Goal: Task Accomplishment & Management: Complete application form

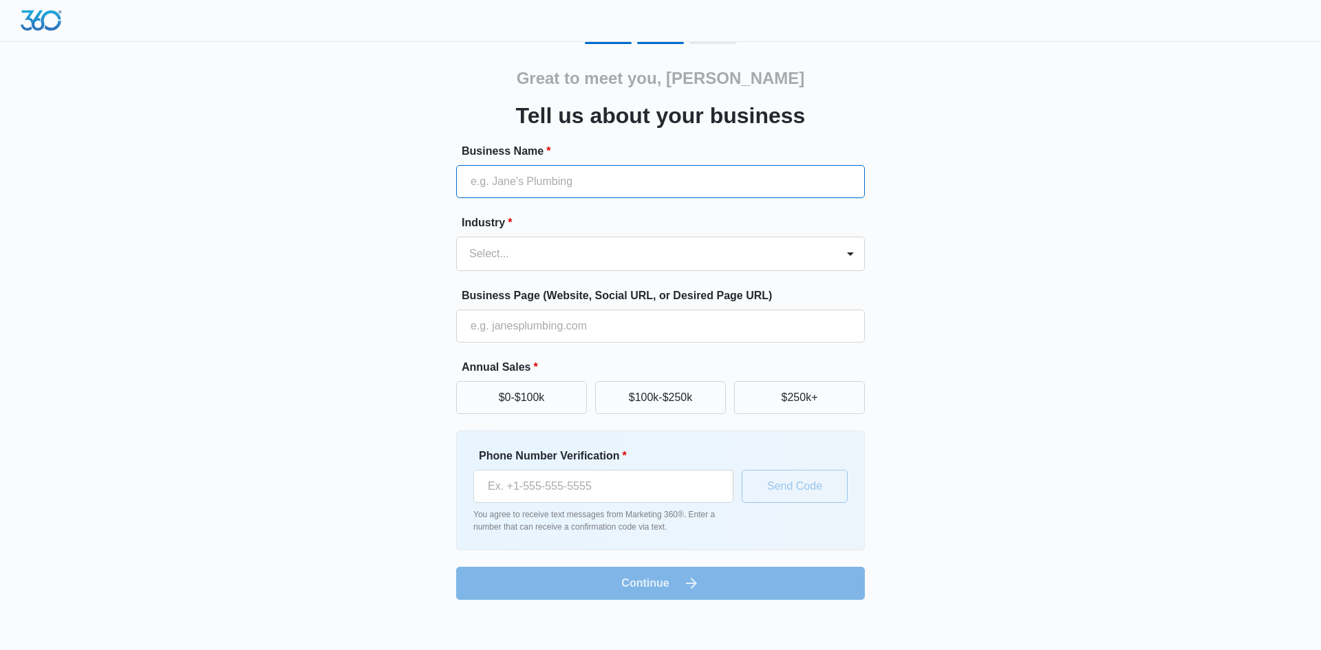
click at [592, 185] on input "Business Name *" at bounding box center [660, 181] width 409 height 33
click at [1012, 290] on div "Great to meet you, CARMEN Tell us about your business Business Name * Industry …" at bounding box center [660, 321] width 825 height 558
click at [497, 182] on input "Business Name *" at bounding box center [660, 181] width 409 height 33
type input "A Greener [DATE] Inc"
type input "(310) 915-0722"
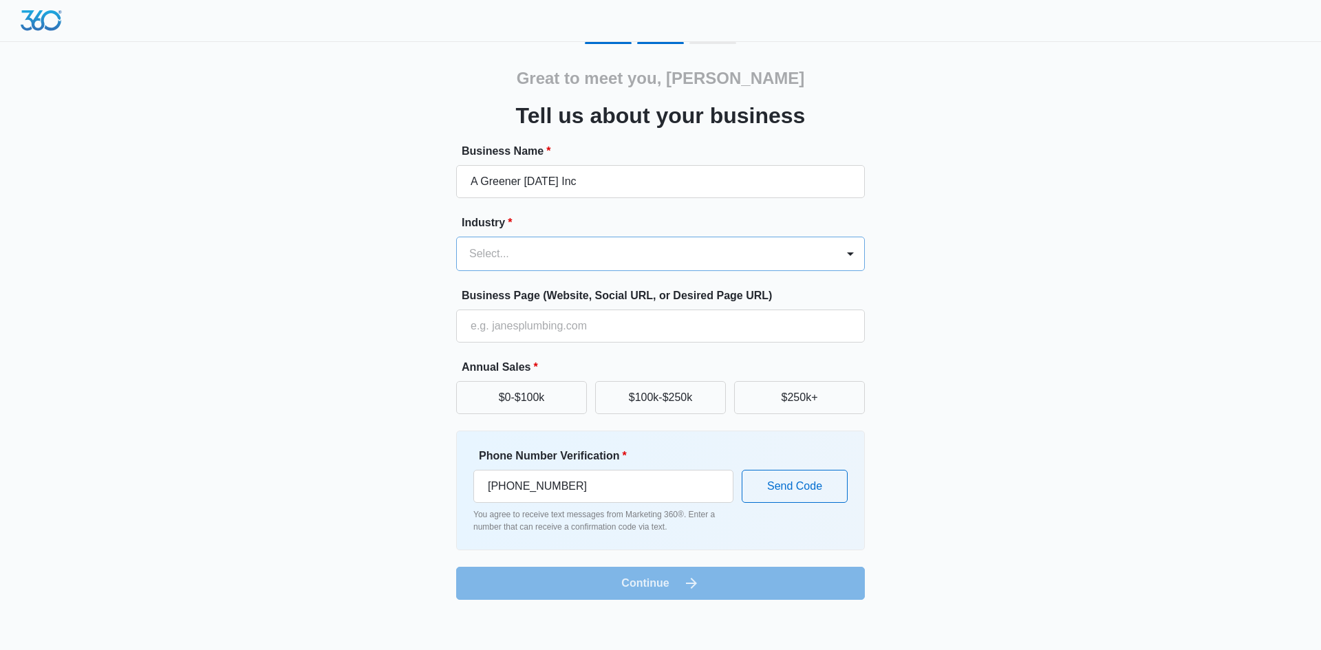
click at [558, 252] on div at bounding box center [643, 253] width 349 height 19
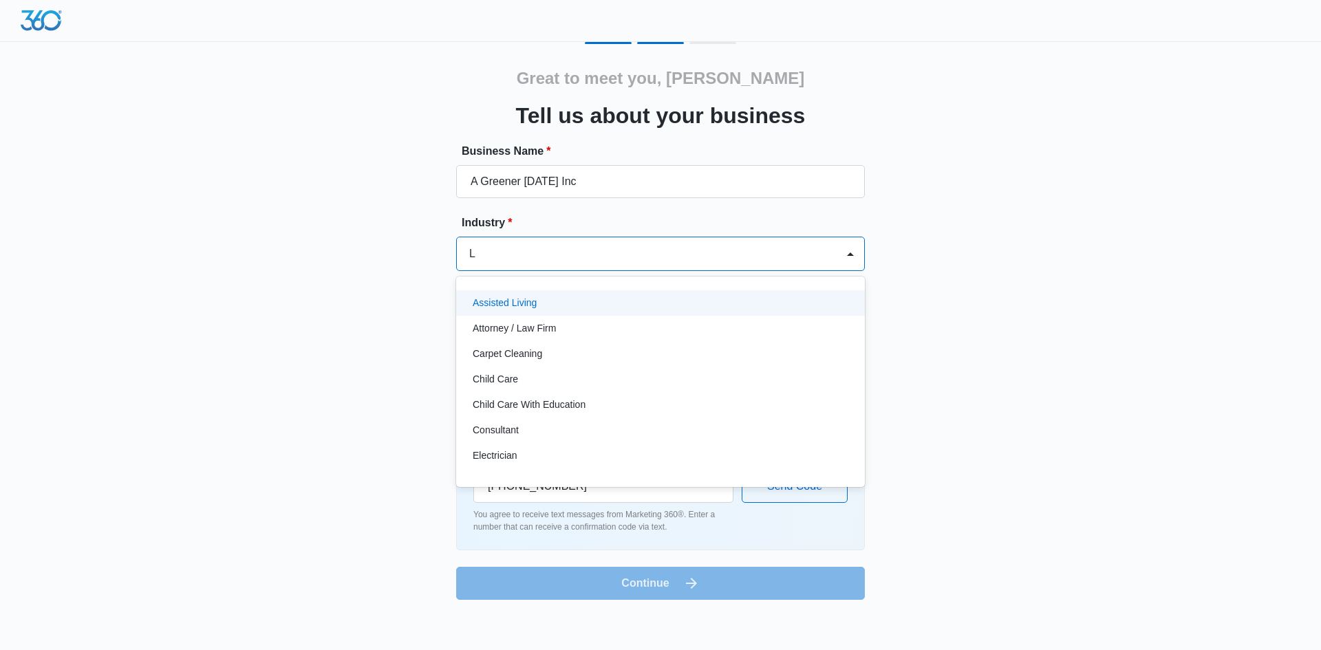
type input "La"
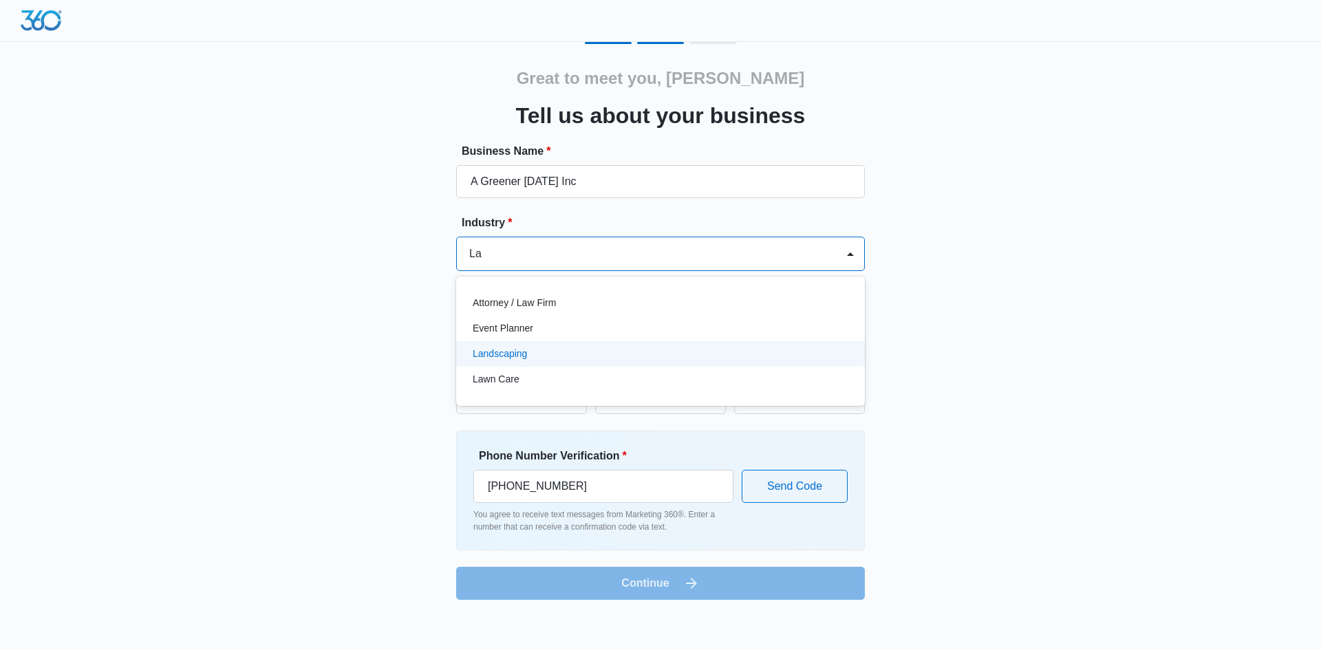
click at [530, 351] on div "Landscaping" at bounding box center [659, 354] width 373 height 14
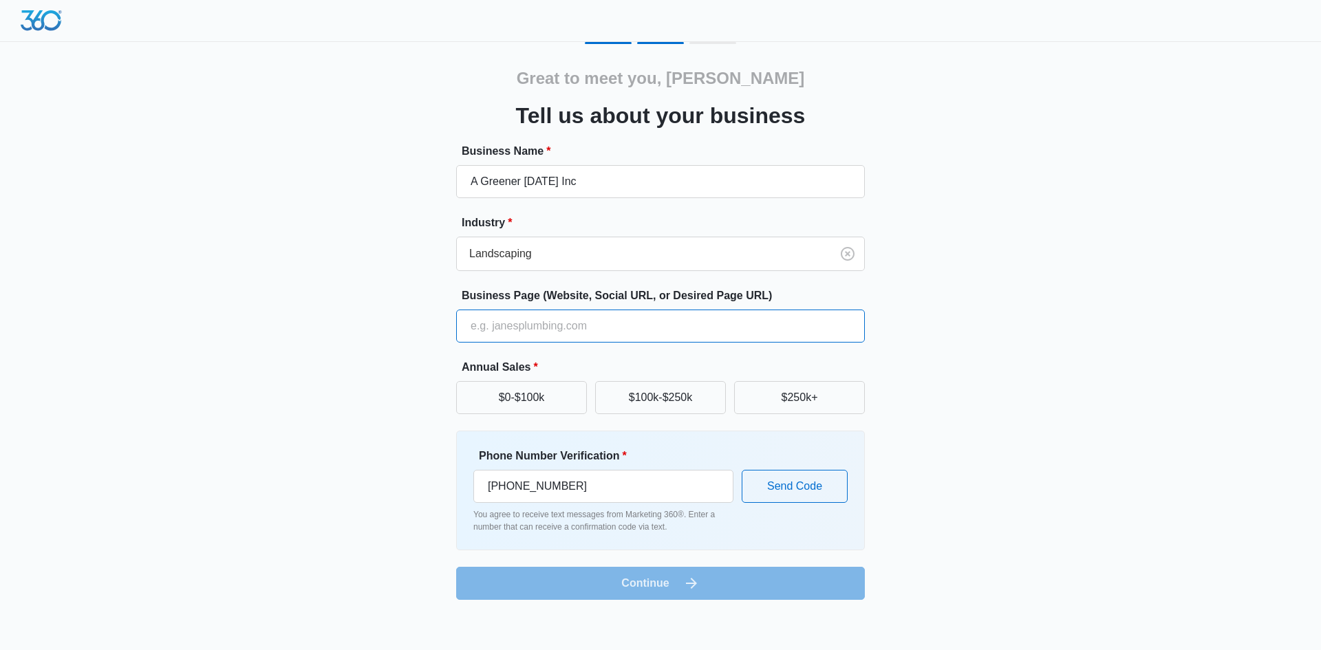
click at [530, 330] on input "Business Page (Website, Social URL, or Desired Page URL)" at bounding box center [660, 326] width 409 height 33
type input "www.agreenertomorrowinc.com"
click at [784, 397] on button "$250k+" at bounding box center [799, 397] width 131 height 33
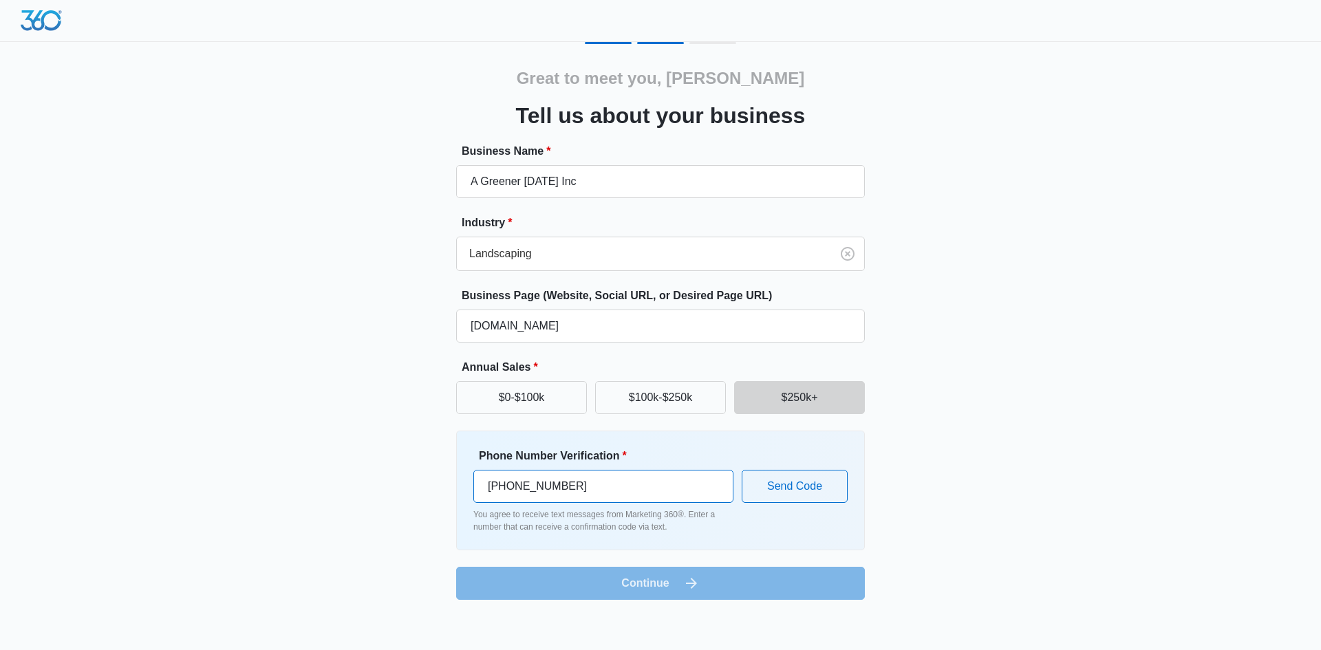
click at [563, 479] on input "(310) 915-0722" at bounding box center [603, 486] width 260 height 33
type input "(310) 916-2569"
drag, startPoint x: 795, startPoint y: 491, endPoint x: 819, endPoint y: 512, distance: 31.2
click at [797, 491] on button "Send Code" at bounding box center [795, 486] width 106 height 33
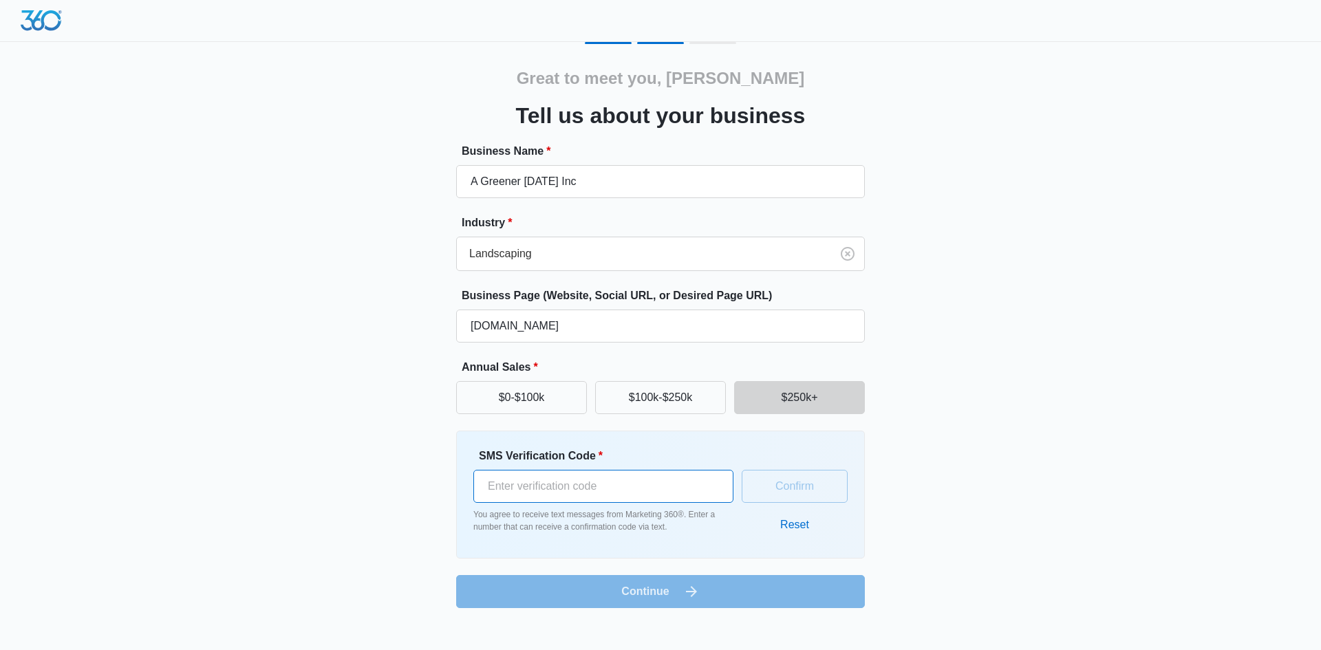
click at [607, 493] on input "SMS Verification Code *" at bounding box center [603, 486] width 260 height 33
type input "419644"
click at [789, 480] on button "Confirm" at bounding box center [795, 486] width 106 height 33
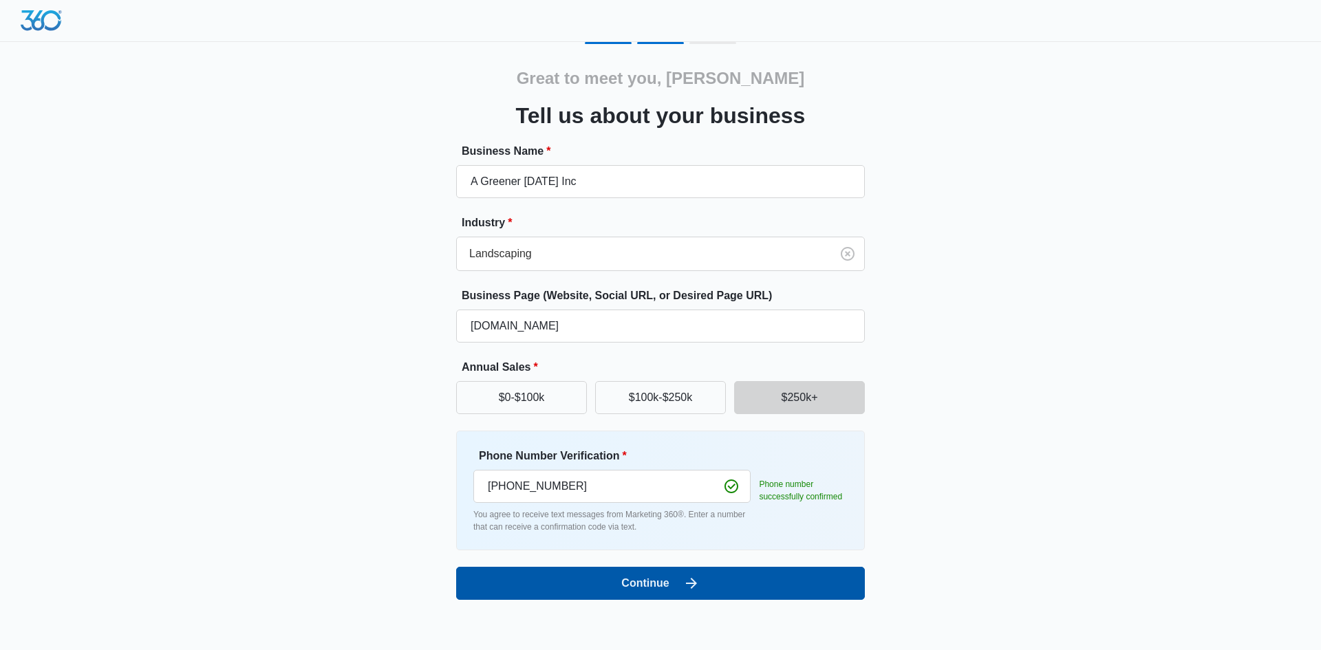
click at [777, 574] on button "Continue" at bounding box center [660, 583] width 409 height 33
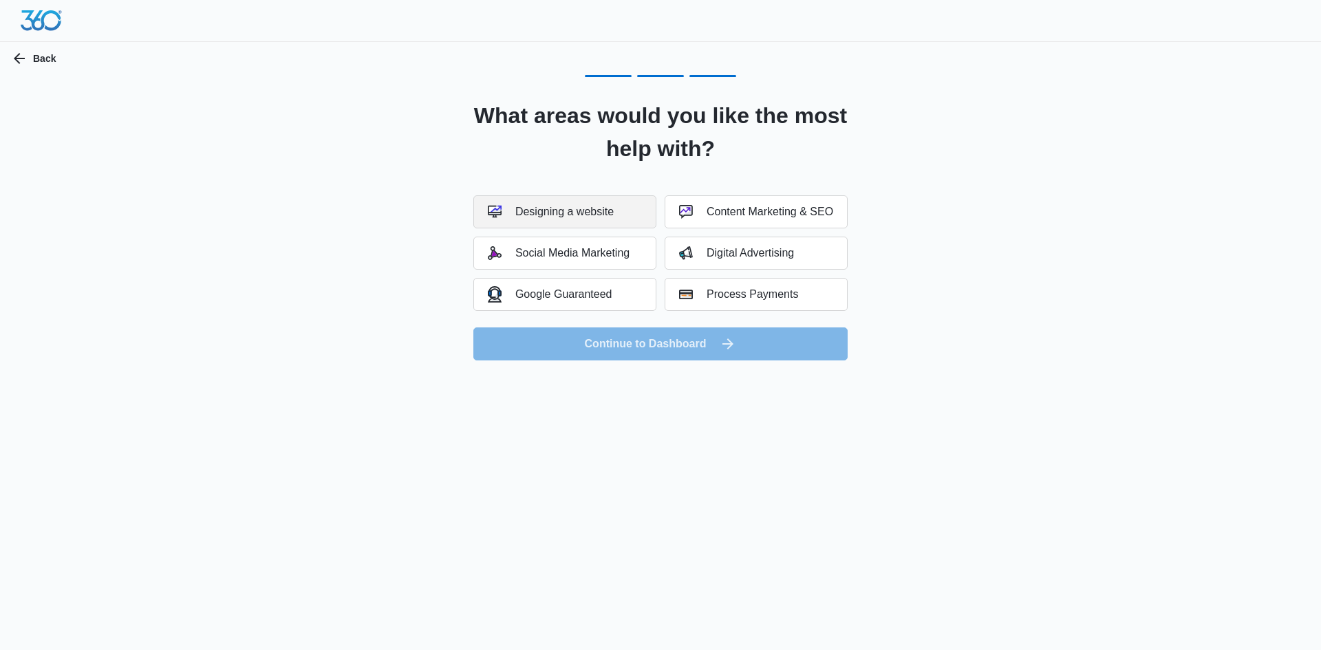
click at [611, 208] on div "Designing a website" at bounding box center [551, 212] width 126 height 14
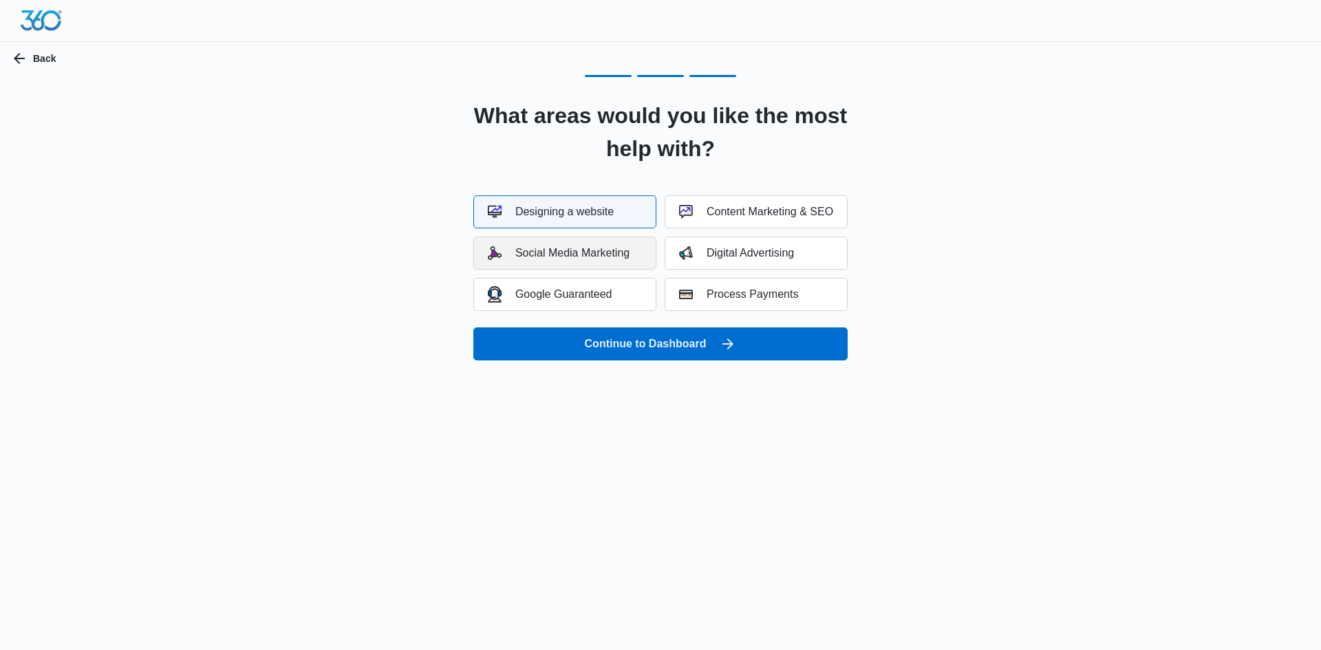
click at [614, 248] on div "Social Media Marketing" at bounding box center [559, 253] width 142 height 14
click at [610, 292] on div "Google Guaranteed" at bounding box center [550, 294] width 125 height 16
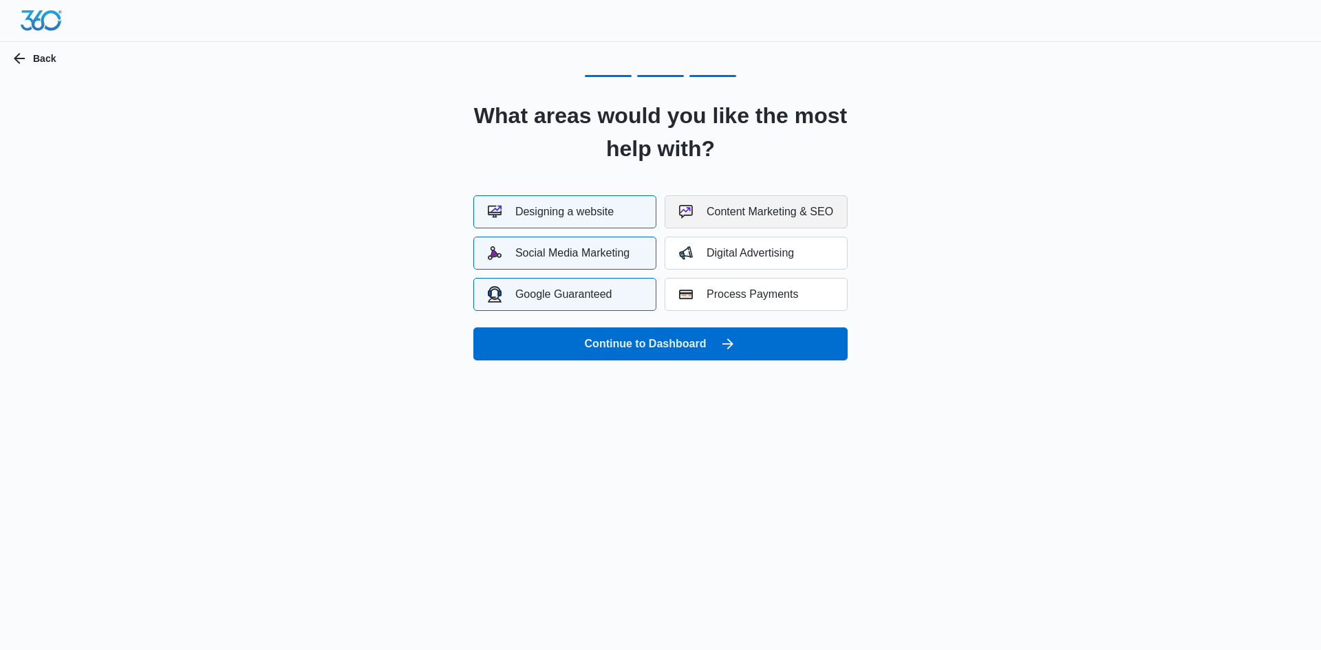
click at [724, 210] on div "Content Marketing & SEO" at bounding box center [756, 212] width 154 height 14
click at [754, 268] on button "Digital Advertising" at bounding box center [755, 253] width 183 height 33
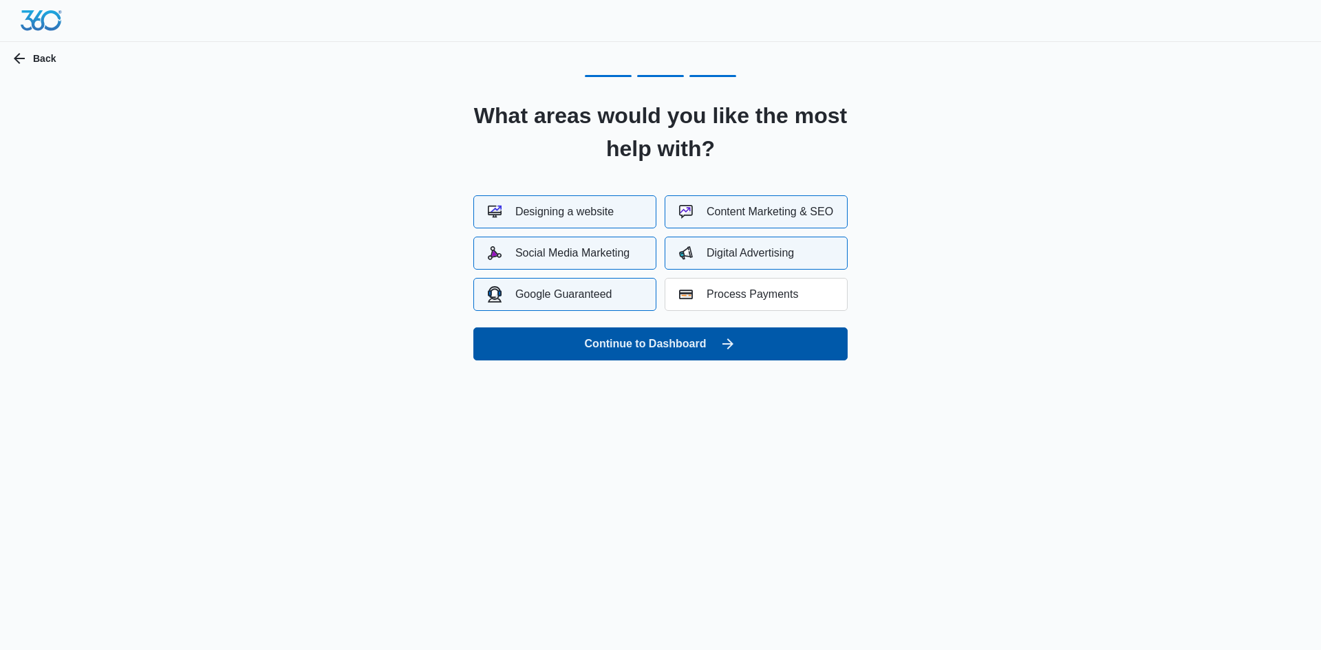
click at [761, 337] on button "Continue to Dashboard" at bounding box center [660, 343] width 374 height 33
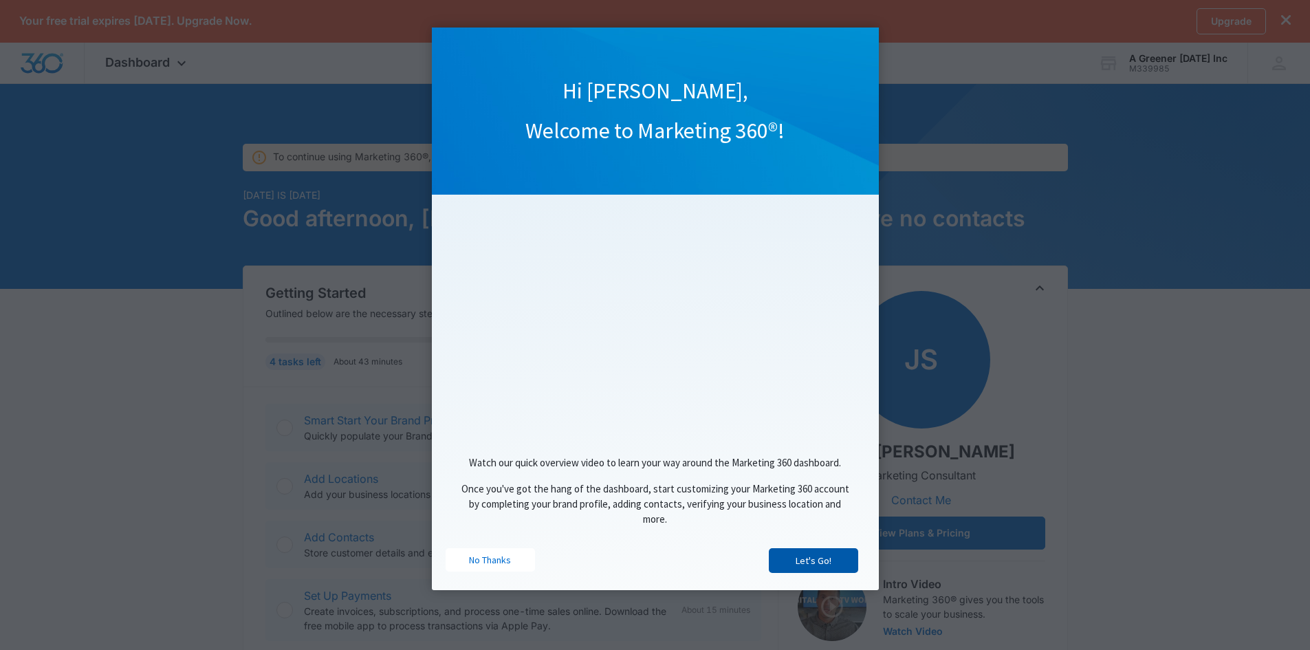
click at [803, 566] on link "Let's Go!" at bounding box center [813, 560] width 89 height 25
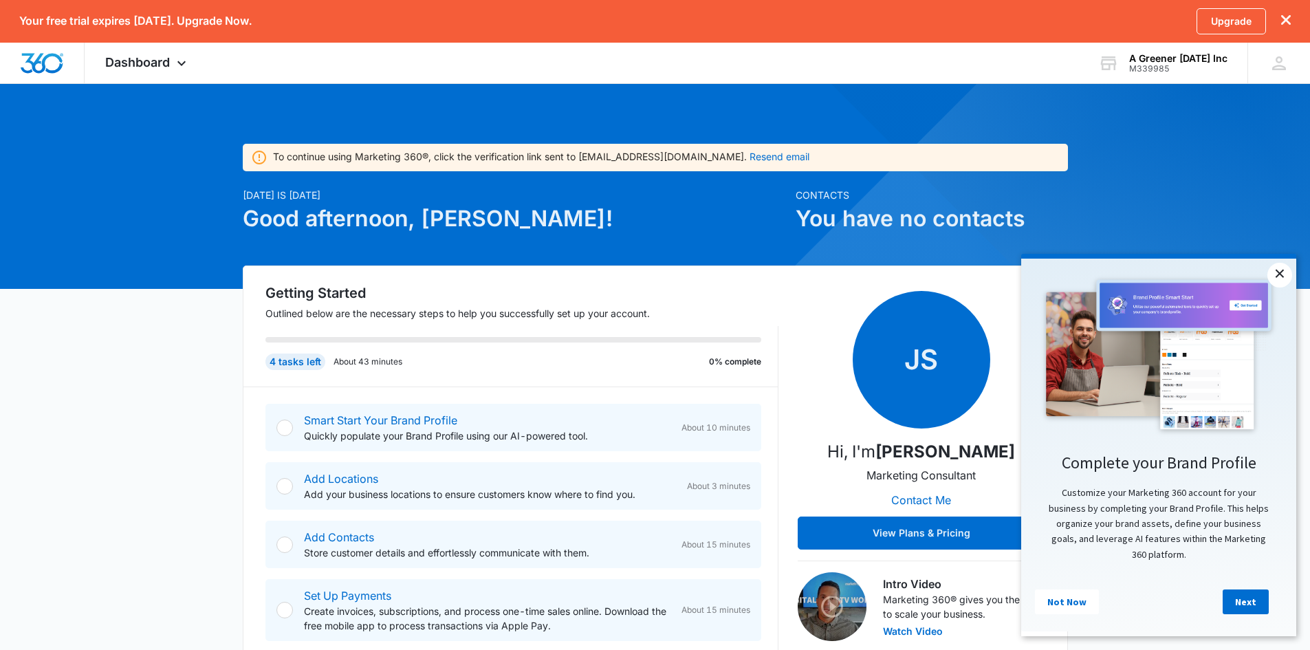
click at [1281, 281] on link "×" at bounding box center [1280, 275] width 25 height 25
